Goal: Communication & Community: Participate in discussion

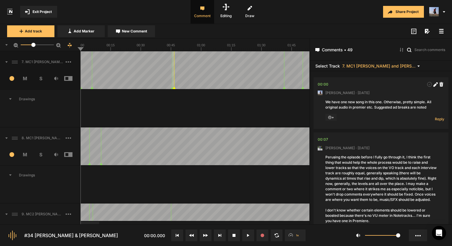
click at [34, 9] on span "Exit Project" at bounding box center [42, 11] width 19 height 5
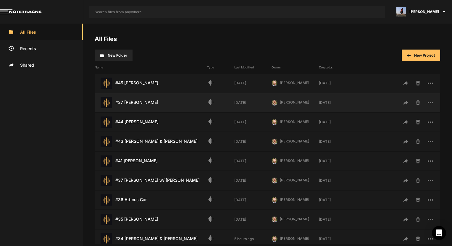
click at [142, 103] on div "#37 [PERSON_NAME] Last Modified: [DATE]" at bounding box center [151, 102] width 112 height 11
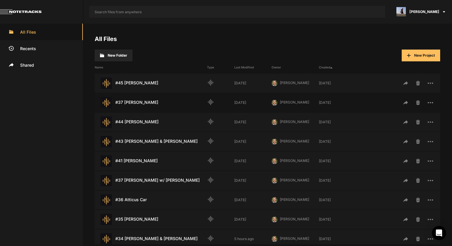
click at [142, 103] on div "#37 [PERSON_NAME] Last Modified: [DATE]" at bounding box center [151, 102] width 112 height 11
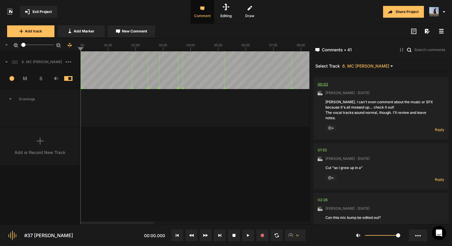
click at [325, 85] on div "00:02" at bounding box center [322, 85] width 10 height 6
click at [435, 129] on span "Reply" at bounding box center [438, 129] width 9 height 5
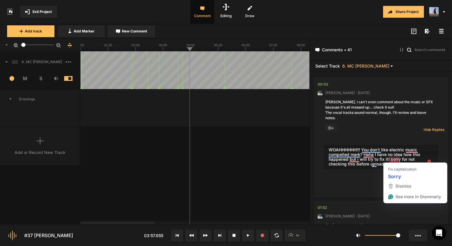
click at [394, 160] on textarea "WOAHHHHHH!!! You don't like electric music compelled mark? Haha I have no idea …" at bounding box center [380, 157] width 115 height 25
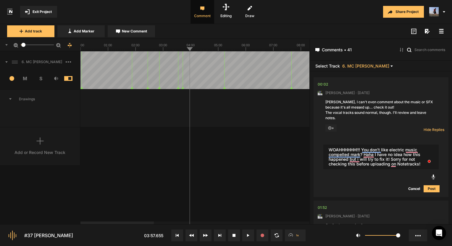
type textarea "WOAHHHHHH!!! You don't like electric music compelled mark? Haha I have no idea …"
click at [427, 189] on button "Post" at bounding box center [431, 189] width 16 height 7
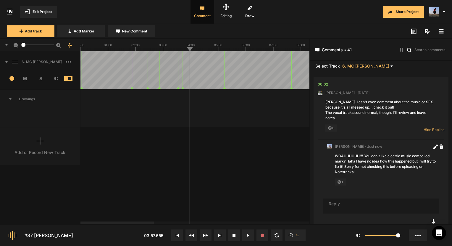
scroll to position [12, 0]
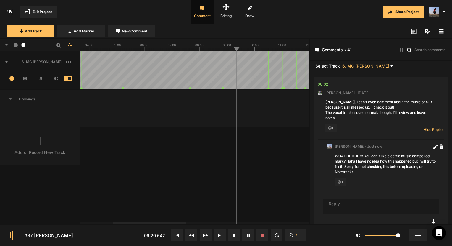
scroll to position [0, 0]
click at [249, 237] on icon at bounding box center [249, 235] width 1 height 3
click at [324, 85] on div "00:02" at bounding box center [322, 85] width 10 height 6
drag, startPoint x: 148, startPoint y: 225, endPoint x: 160, endPoint y: 223, distance: 11.4
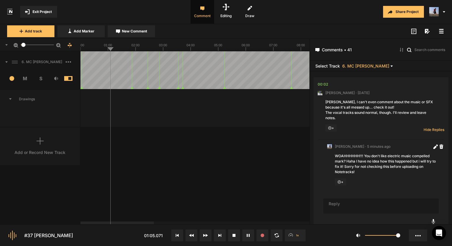
click at [160, 223] on nt-project-view "Exit Project Comment Editing Draw Share Project Add track Add Marker New Commen…" at bounding box center [226, 123] width 452 height 246
drag, startPoint x: 153, startPoint y: 220, endPoint x: 169, endPoint y: 221, distance: 16.0
click at [169, 221] on div "6. MC [PERSON_NAME] 1 M S Comments 00:02 [PERSON_NAME] · [DATE] [PERSON_NAME], …" at bounding box center [154, 137] width 309 height 173
click at [169, 223] on nt-scroll at bounding box center [263, 222] width 367 height 3
click at [158, 225] on div at bounding box center [121, 223] width 73 height 3
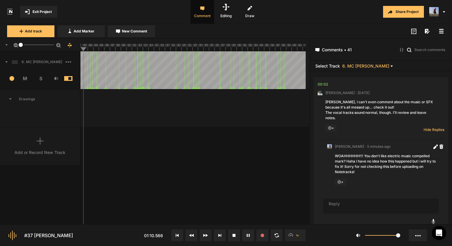
drag, startPoint x: 24, startPoint y: 44, endPoint x: 18, endPoint y: 44, distance: 5.9
click at [18, 44] on div "1" at bounding box center [40, 45] width 80 height 12
click at [205, 49] on line at bounding box center [205, 49] width 0 height 2
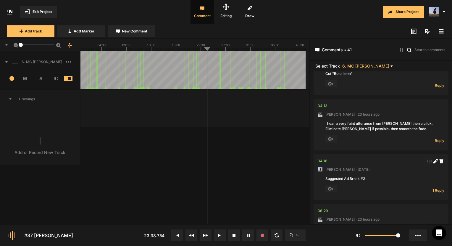
scroll to position [2069, 0]
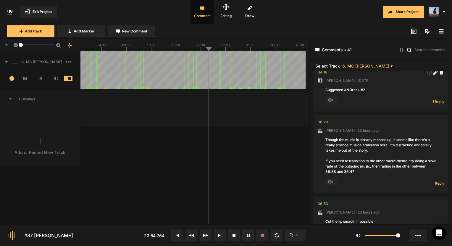
click at [230, 48] on rect at bounding box center [191, 45] width 229 height 12
click at [223, 47] on rect at bounding box center [191, 45] width 229 height 12
click at [245, 47] on rect at bounding box center [191, 45] width 229 height 12
click at [253, 48] on line at bounding box center [253, 49] width 0 height 2
click at [267, 49] on icon at bounding box center [191, 45] width 229 height 12
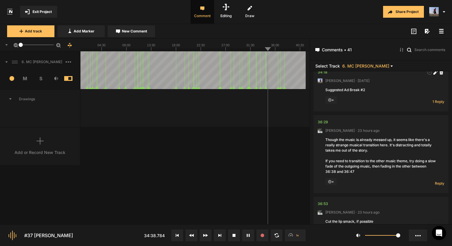
click at [296, 48] on rect at bounding box center [191, 45] width 229 height 12
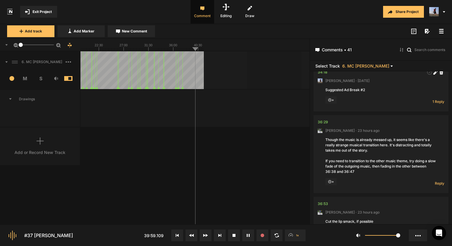
click at [171, 51] on line at bounding box center [171, 49] width 0 height 2
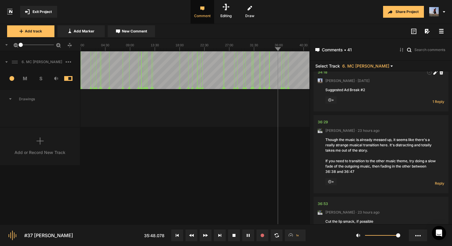
click at [98, 51] on div at bounding box center [194, 70] width 229 height 38
click at [248, 234] on icon at bounding box center [247, 235] width 3 height 3
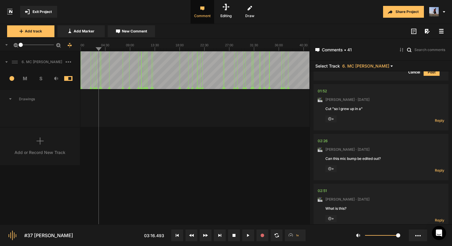
scroll to position [177, 0]
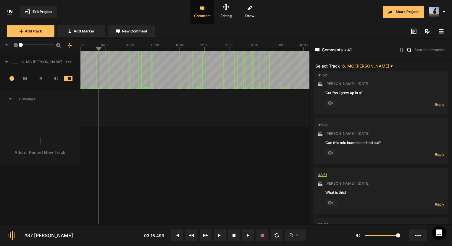
click at [323, 173] on div "02:51" at bounding box center [321, 175] width 9 height 6
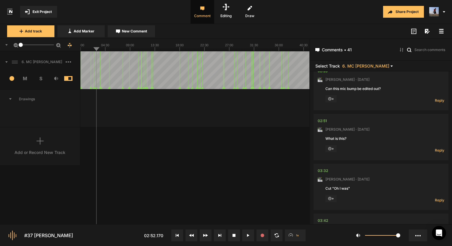
scroll to position [236, 0]
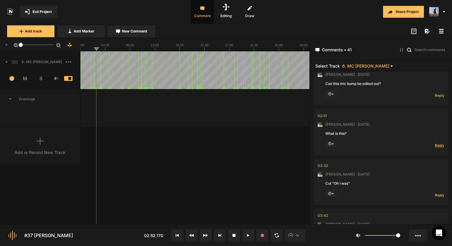
click at [434, 144] on span "Reply" at bounding box center [438, 145] width 9 height 5
type textarea "I"
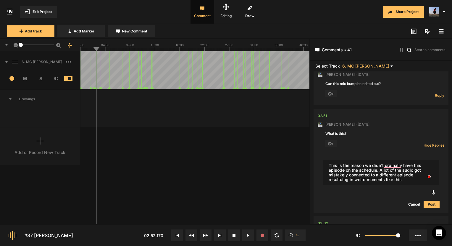
type textarea "This is the reason we didn't orginally have this episode on the schedule. A lot…"
click at [426, 203] on button "Post" at bounding box center [431, 204] width 16 height 7
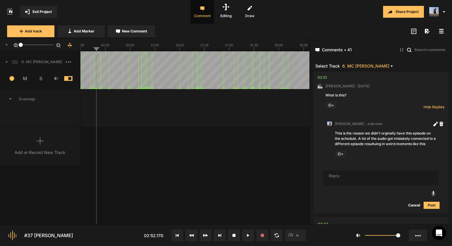
scroll to position [288, 0]
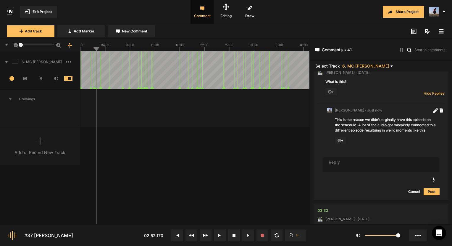
click at [351, 160] on textarea "To enrich screen reader interactions, please activate Accessibility in Grammarl…" at bounding box center [380, 164] width 115 height 15
type textarea "Fixed!"
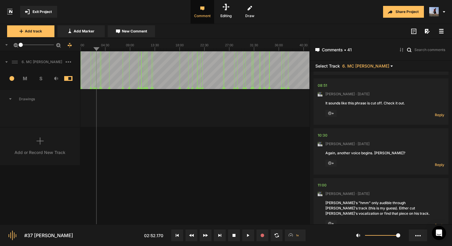
scroll to position [681, 0]
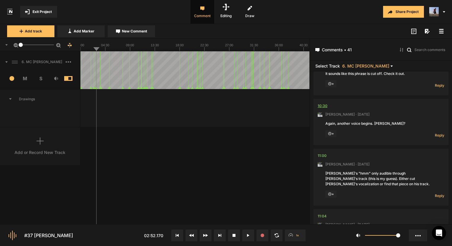
click at [322, 103] on div "10:30" at bounding box center [322, 106] width 10 height 6
click at [440, 133] on span "Reply" at bounding box center [438, 135] width 9 height 5
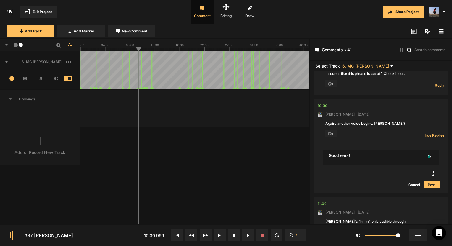
type textarea "Good ears!"
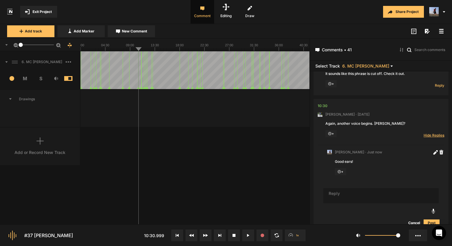
scroll to position [682, 0]
click at [326, 102] on div "10:30" at bounding box center [322, 105] width 10 height 6
click at [357, 193] on textarea "To enrich screen reader interactions, please activate Accessibility in Grammarl…" at bounding box center [380, 194] width 115 height 15
type textarea "Fixed!"
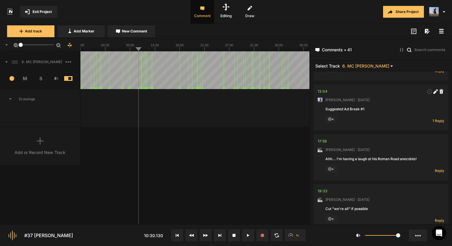
scroll to position [1252, 0]
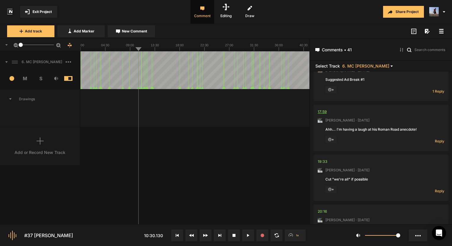
click at [322, 109] on div "17:59" at bounding box center [321, 112] width 9 height 6
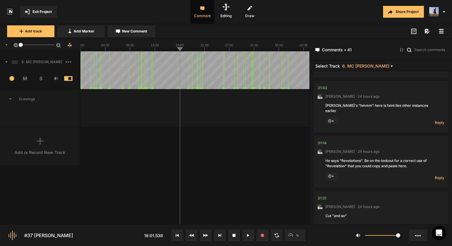
scroll to position [1962, 0]
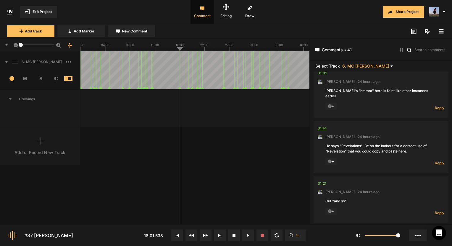
click at [324, 126] on div "31:14" at bounding box center [321, 129] width 9 height 6
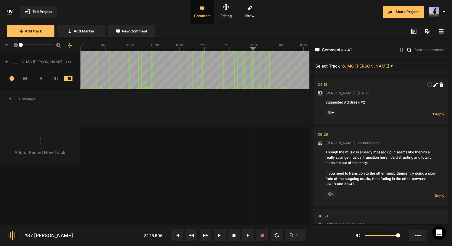
scroll to position [2316, 0]
click at [324, 131] on div "36:29" at bounding box center [322, 134] width 10 height 6
click at [325, 131] on div "36:29" at bounding box center [322, 134] width 10 height 6
click at [327, 127] on nt-comment "36:29 [PERSON_NAME] · 23 hours ago Though the music is already messed up, it se…" at bounding box center [380, 166] width 126 height 78
click at [325, 131] on div "36:29" at bounding box center [322, 134] width 10 height 6
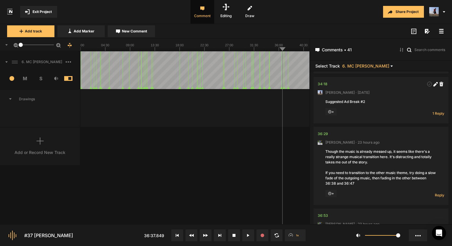
drag, startPoint x: 128, startPoint y: 85, endPoint x: 181, endPoint y: 131, distance: 70.2
click at [181, 131] on div "6. MC [PERSON_NAME] 1 M S Comments 00:02 [PERSON_NAME] · [DATE] [PERSON_NAME], …" at bounding box center [154, 137] width 309 height 173
drag, startPoint x: 100, startPoint y: 47, endPoint x: 84, endPoint y: 48, distance: 16.6
click at [84, 48] on rect at bounding box center [194, 45] width 229 height 12
click at [79, 48] on nt-ruler "1" at bounding box center [154, 45] width 309 height 12
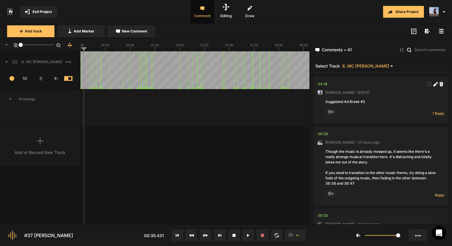
click at [82, 48] on rect at bounding box center [194, 45] width 229 height 12
click at [137, 50] on line at bounding box center [137, 49] width 0 height 2
click at [127, 48] on line at bounding box center [127, 49] width 0 height 2
click at [123, 49] on line at bounding box center [123, 49] width 0 height 2
click at [119, 49] on icon at bounding box center [194, 45] width 229 height 12
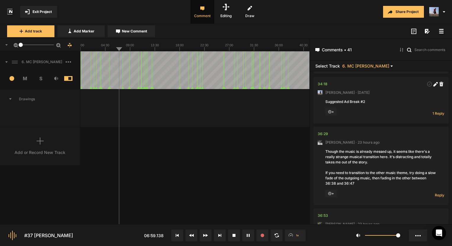
click at [121, 50] on line at bounding box center [121, 49] width 0 height 2
click at [122, 51] on div at bounding box center [194, 70] width 229 height 38
click at [124, 52] on div at bounding box center [194, 70] width 229 height 38
click at [248, 235] on icon at bounding box center [247, 235] width 3 height 3
click at [324, 131] on div "36:29" at bounding box center [322, 134] width 10 height 6
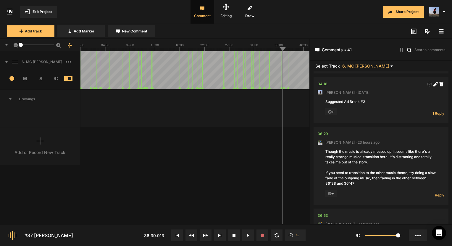
click at [405, 87] on nt-comment "34:18 [PERSON_NAME] · [DATE] Suggested Ad Break #2 + 1 Reply Hide Replies" at bounding box center [380, 100] width 126 height 46
click at [29, 10] on icon at bounding box center [29, 12] width 1 height 4
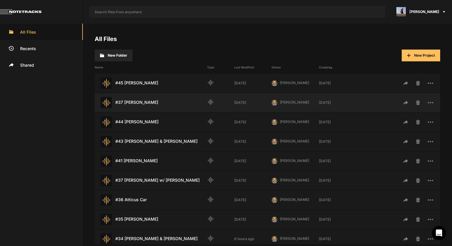
click at [167, 96] on div "#37 [PERSON_NAME] Last Modified: [DATE] graphic_eq [DATE] [PERSON_NAME] PH [DAT…" at bounding box center [267, 102] width 345 height 19
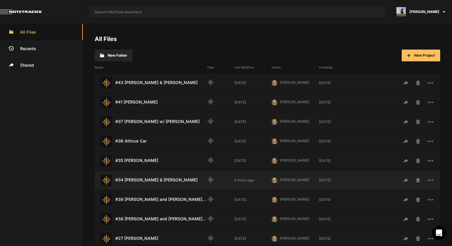
scroll to position [59, 0]
click at [148, 184] on div "#34 [PERSON_NAME] & [PERSON_NAME] Last Modified: 6 hours ago" at bounding box center [151, 180] width 112 height 11
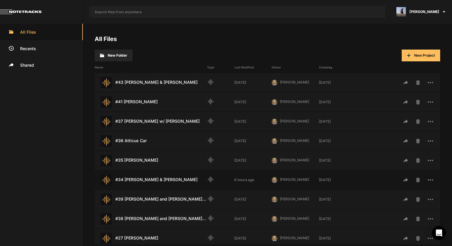
click at [148, 184] on div "#34 [PERSON_NAME] & [PERSON_NAME] Last Modified: 6 hours ago" at bounding box center [151, 180] width 112 height 11
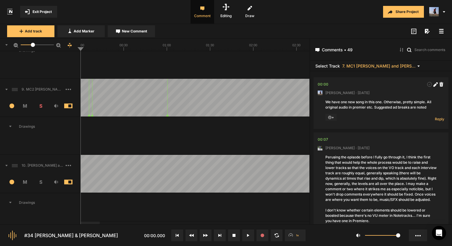
scroll to position [168, 0]
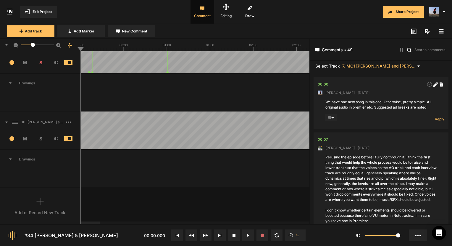
click at [39, 138] on span "S" at bounding box center [41, 138] width 16 height 7
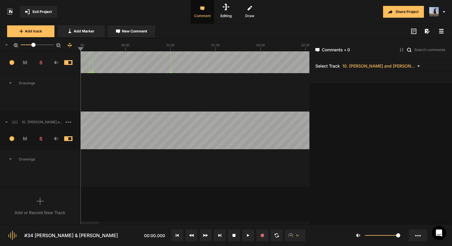
click at [40, 63] on span "S" at bounding box center [41, 62] width 16 height 7
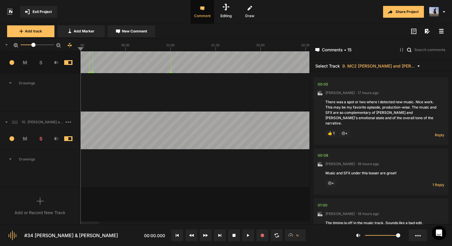
click at [68, 64] on div "3 M S" at bounding box center [40, 65] width 80 height 18
click at [69, 62] on span at bounding box center [72, 62] width 17 height 5
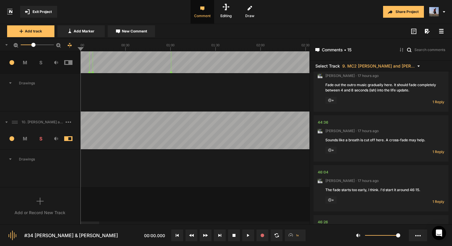
scroll to position [665, 0]
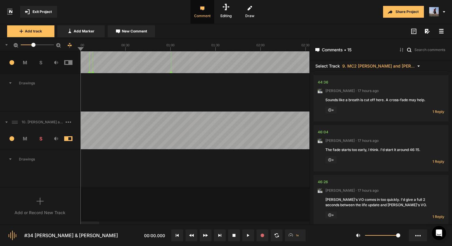
click at [50, 126] on div "10. [PERSON_NAME] and [PERSON_NAME] for Export" at bounding box center [40, 122] width 80 height 19
